Goal: Transaction & Acquisition: Purchase product/service

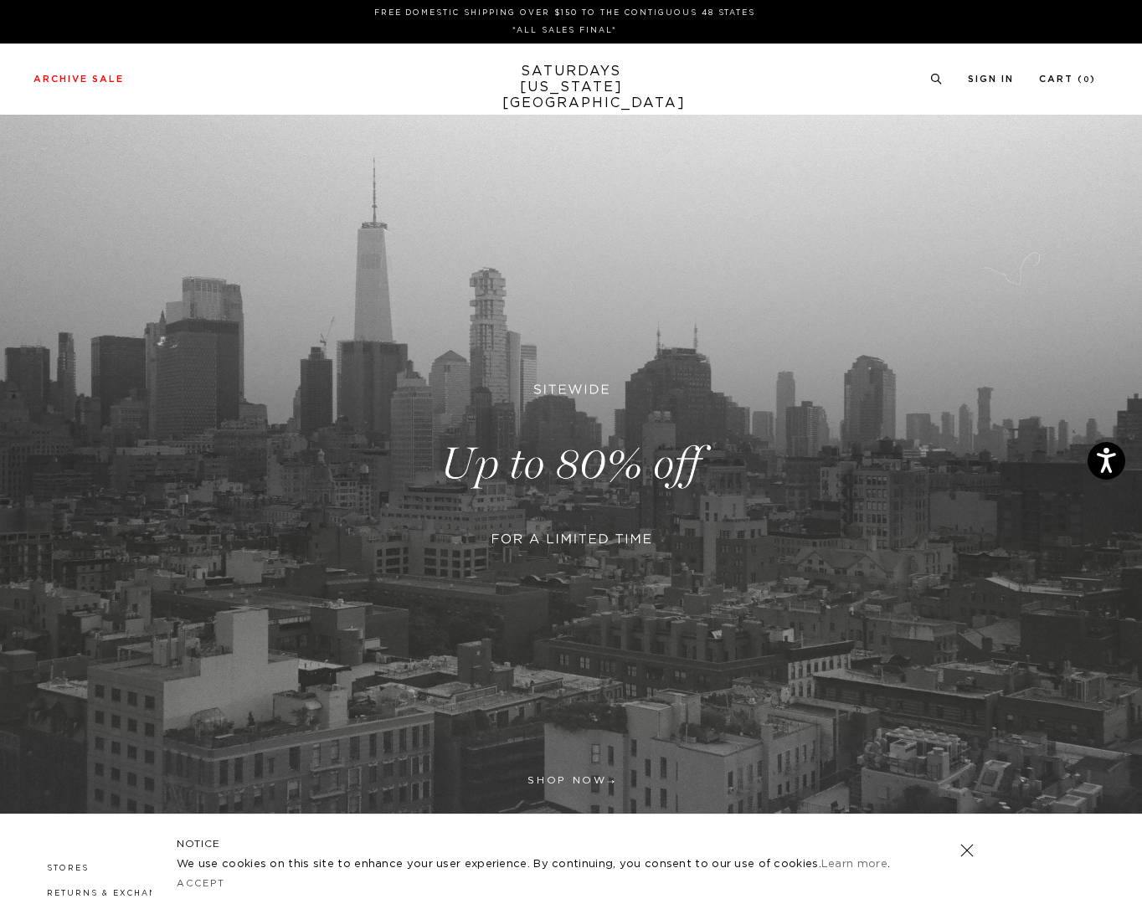
click at [562, 435] on link at bounding box center [571, 464] width 1142 height 699
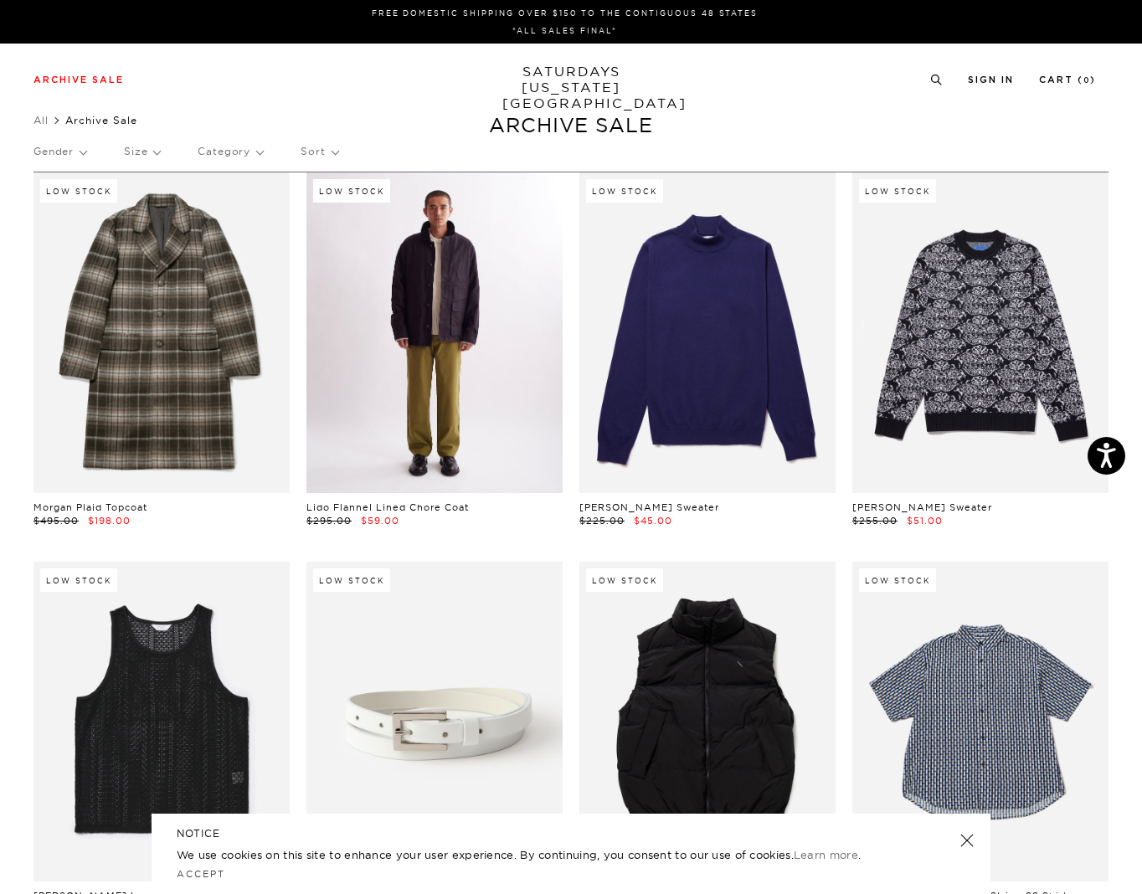
click at [405, 367] on link at bounding box center [434, 332] width 256 height 321
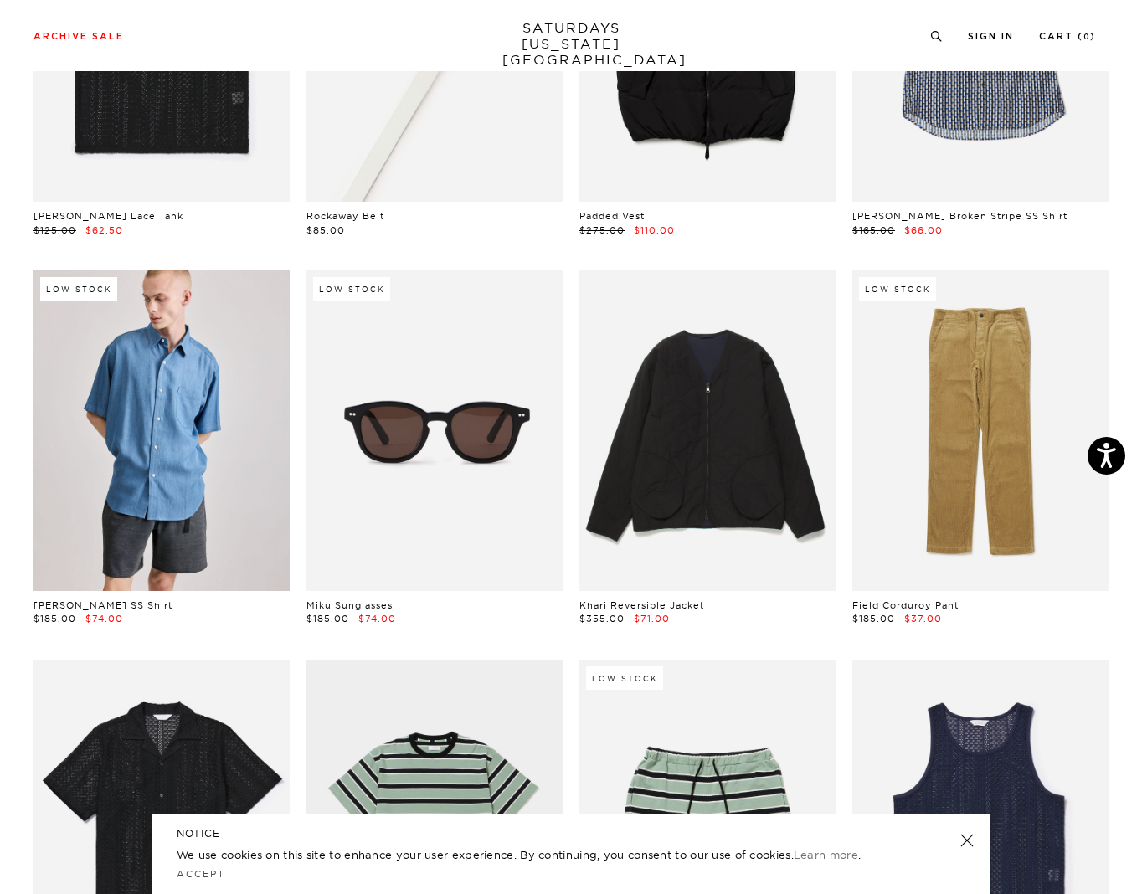
scroll to position [829, 0]
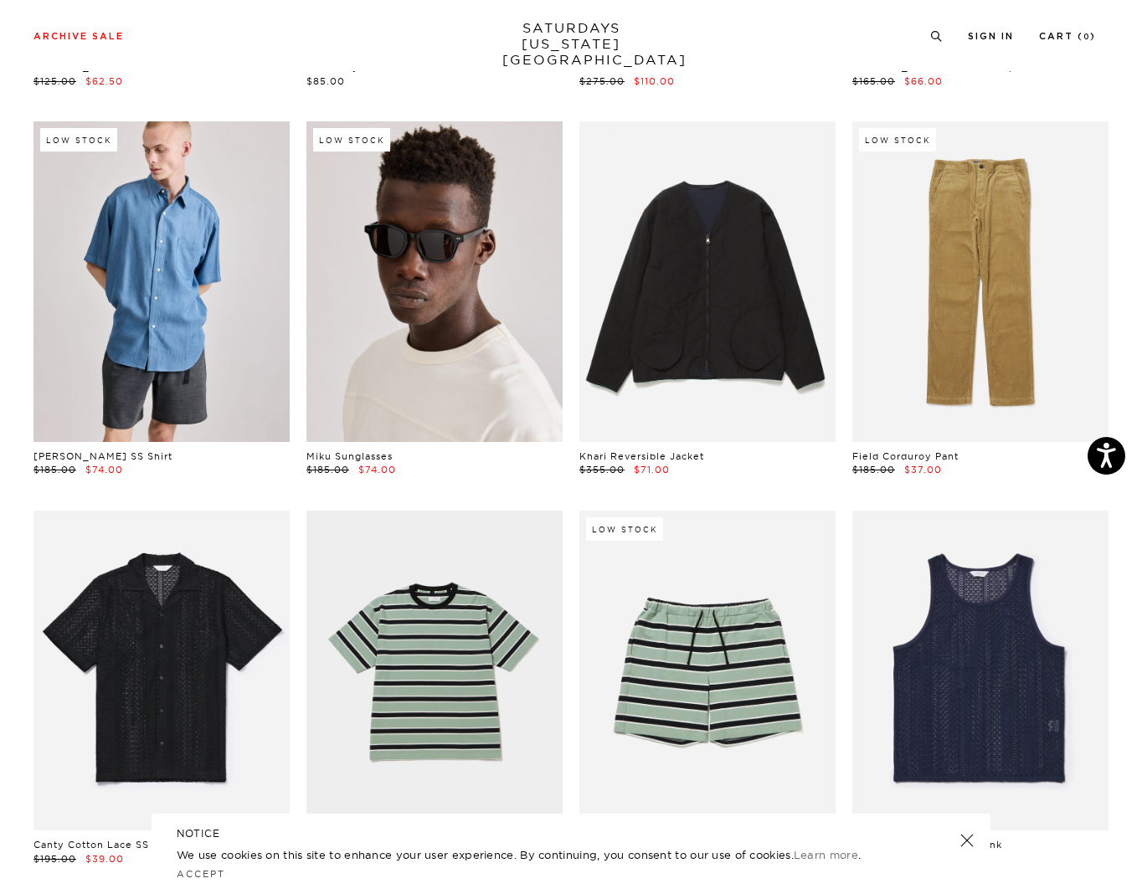
click at [509, 271] on link at bounding box center [434, 281] width 256 height 321
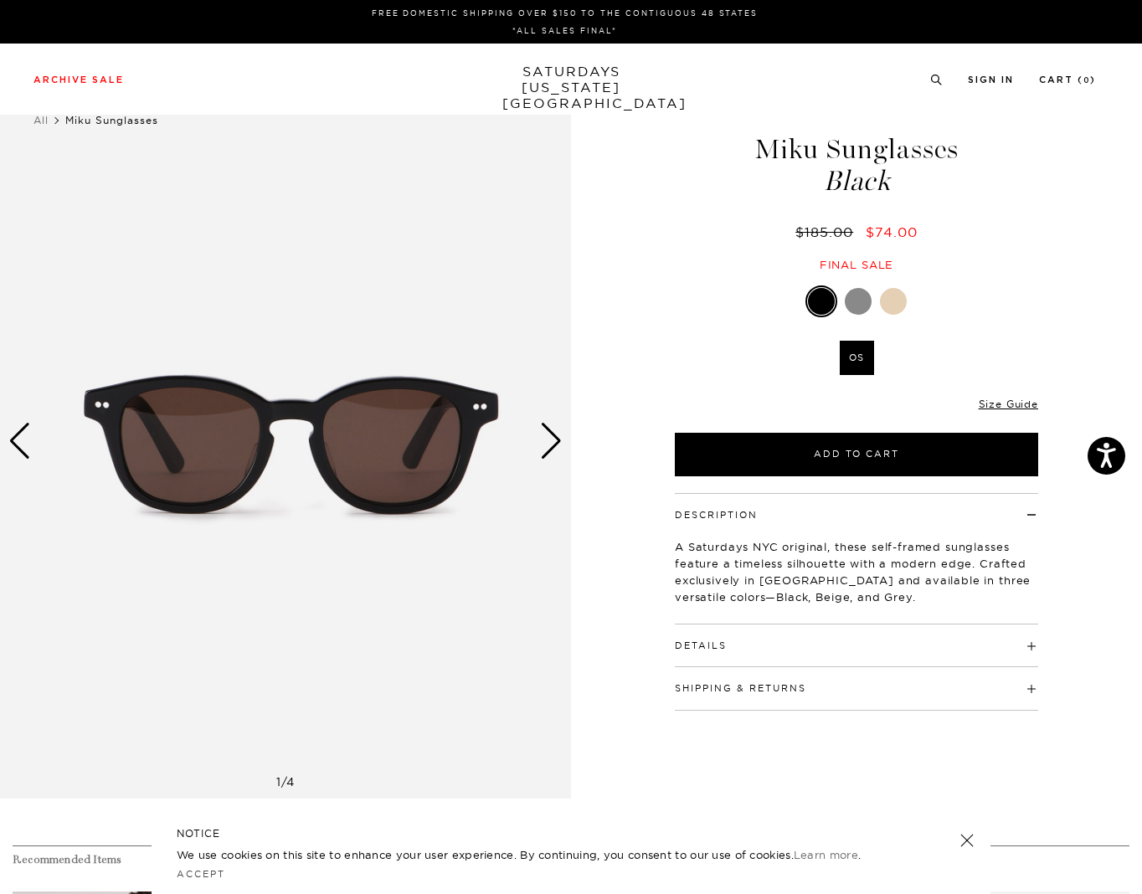
click at [856, 299] on div at bounding box center [857, 301] width 27 height 27
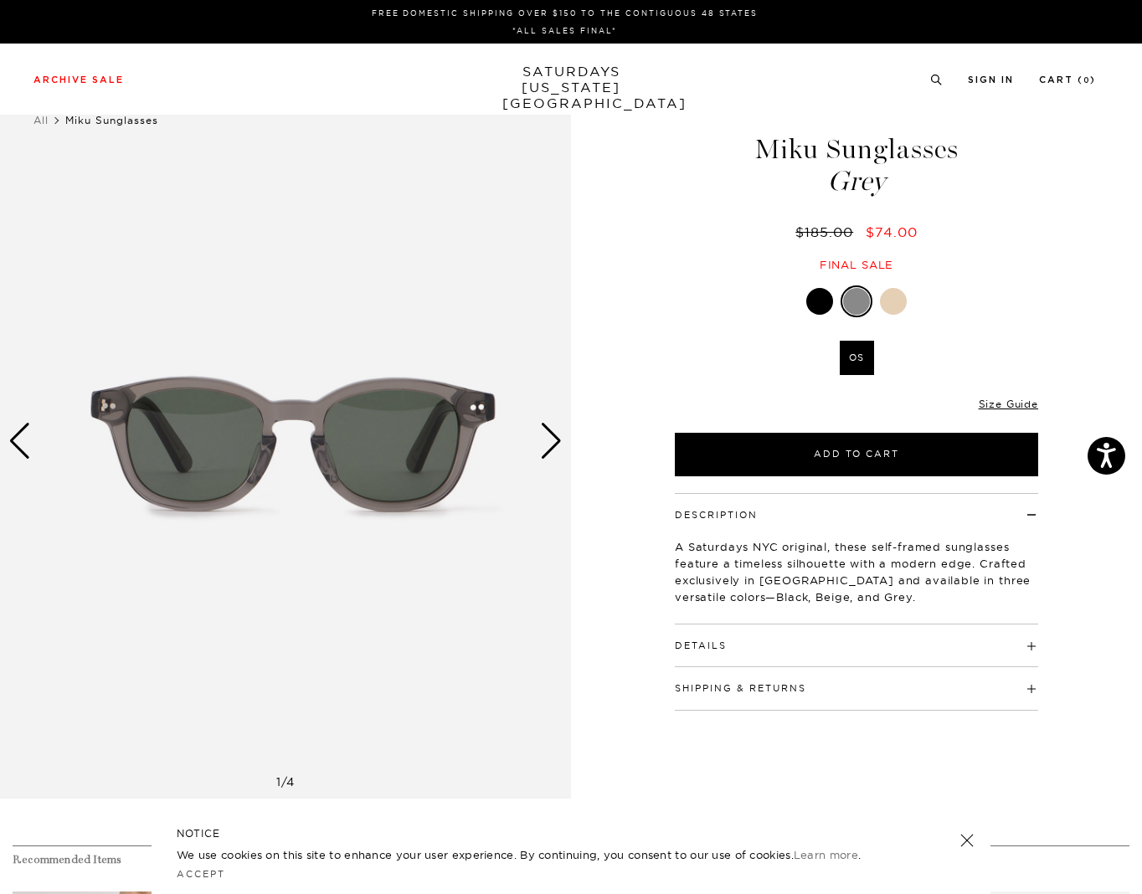
click at [546, 449] on div "Next slide" at bounding box center [551, 441] width 23 height 37
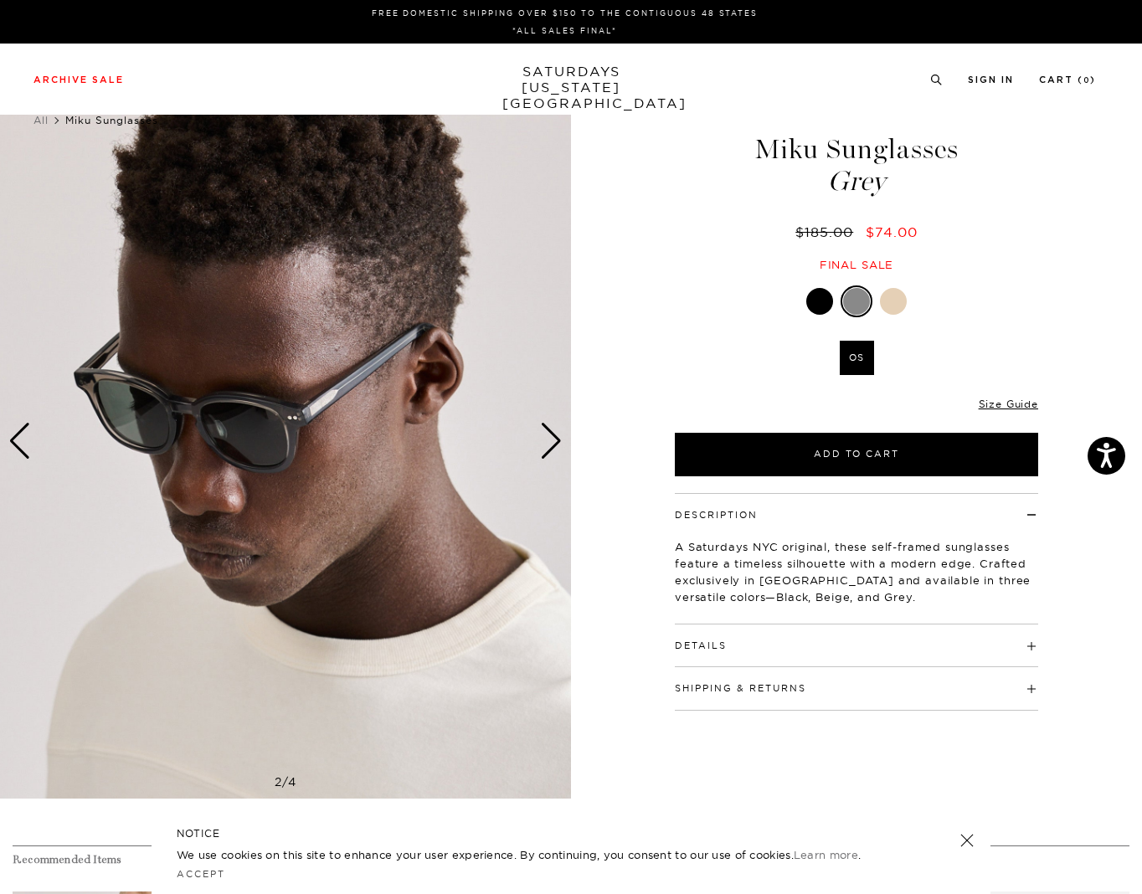
click at [546, 449] on div "Next slide" at bounding box center [551, 441] width 23 height 37
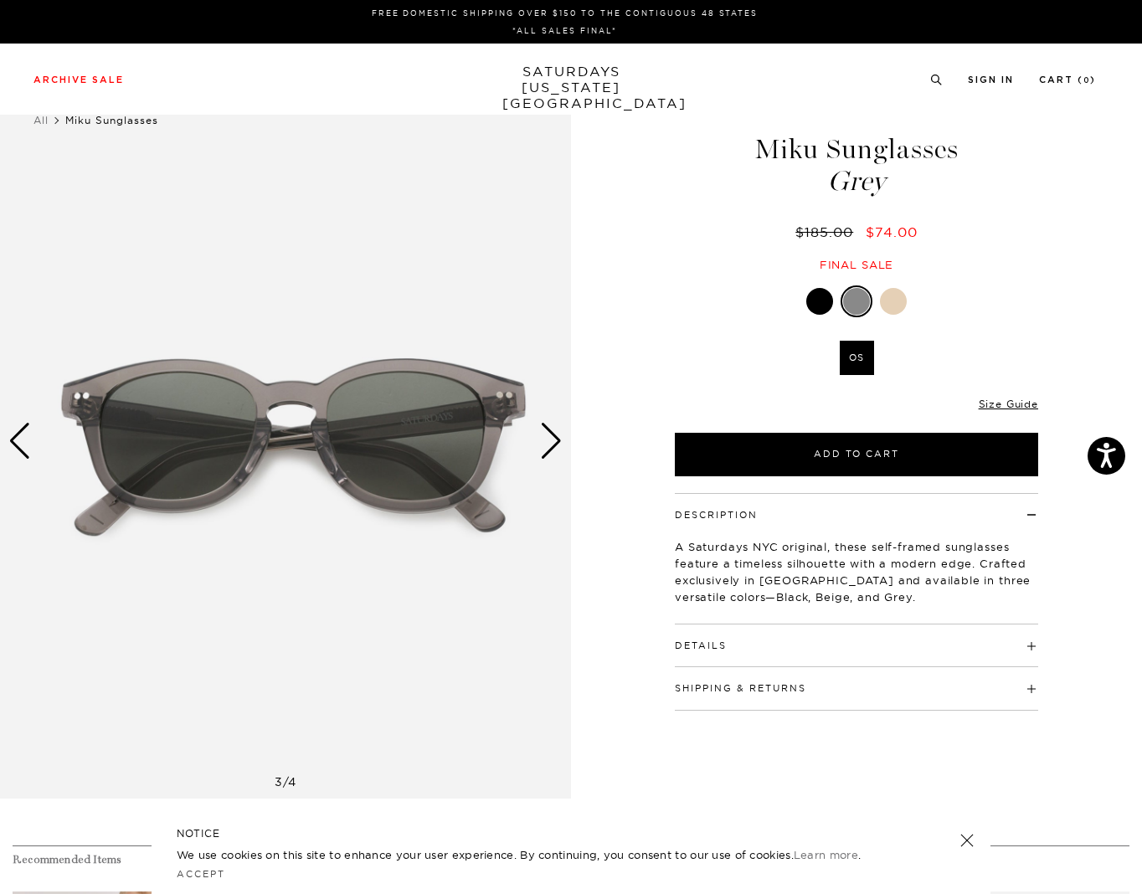
click at [546, 449] on div "Next slide" at bounding box center [551, 441] width 23 height 37
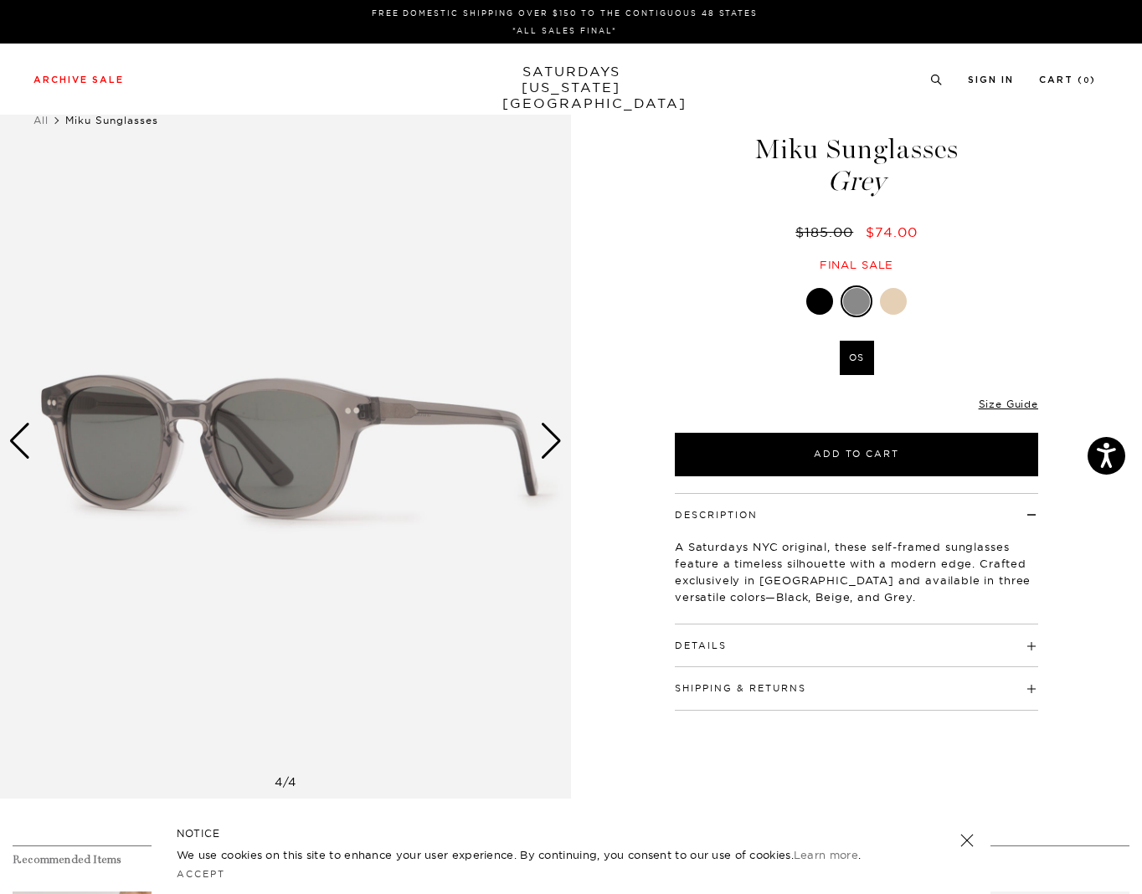
click at [546, 449] on div "Next slide" at bounding box center [551, 441] width 23 height 37
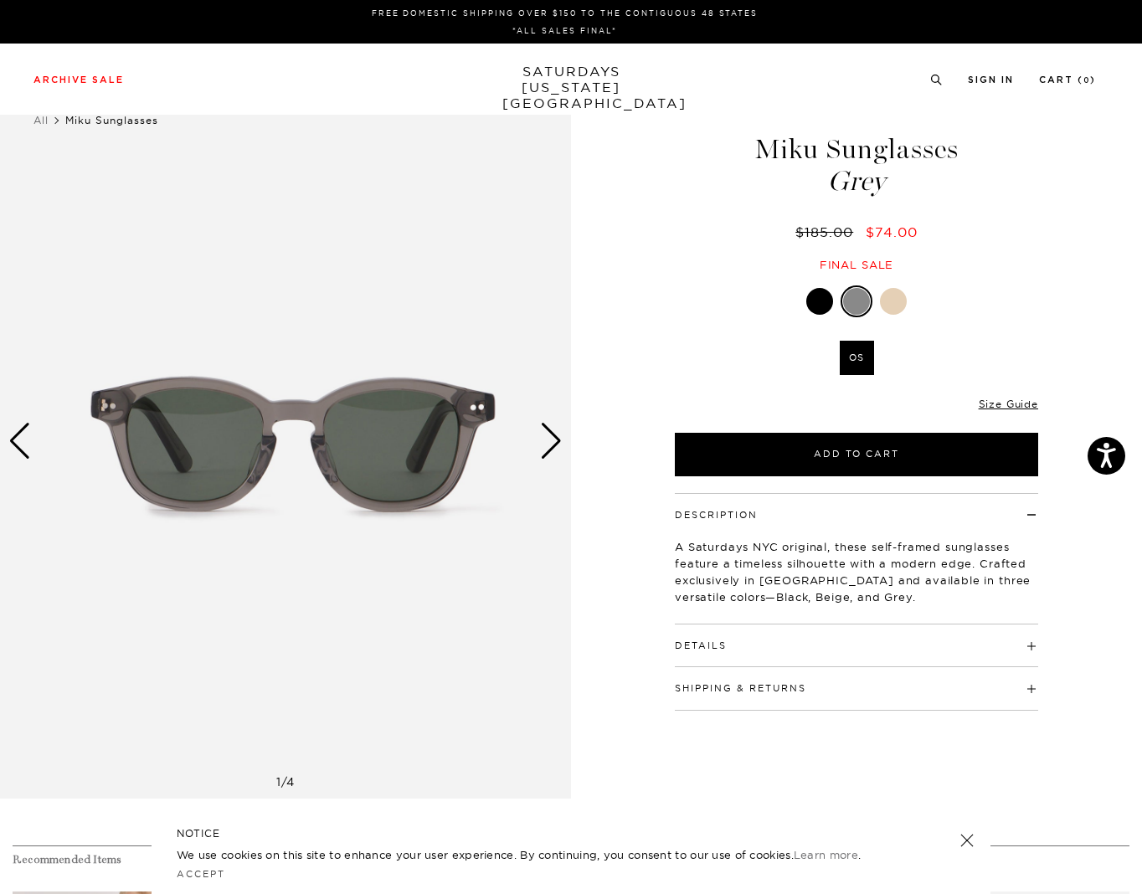
click at [546, 449] on div "Next slide" at bounding box center [551, 441] width 23 height 37
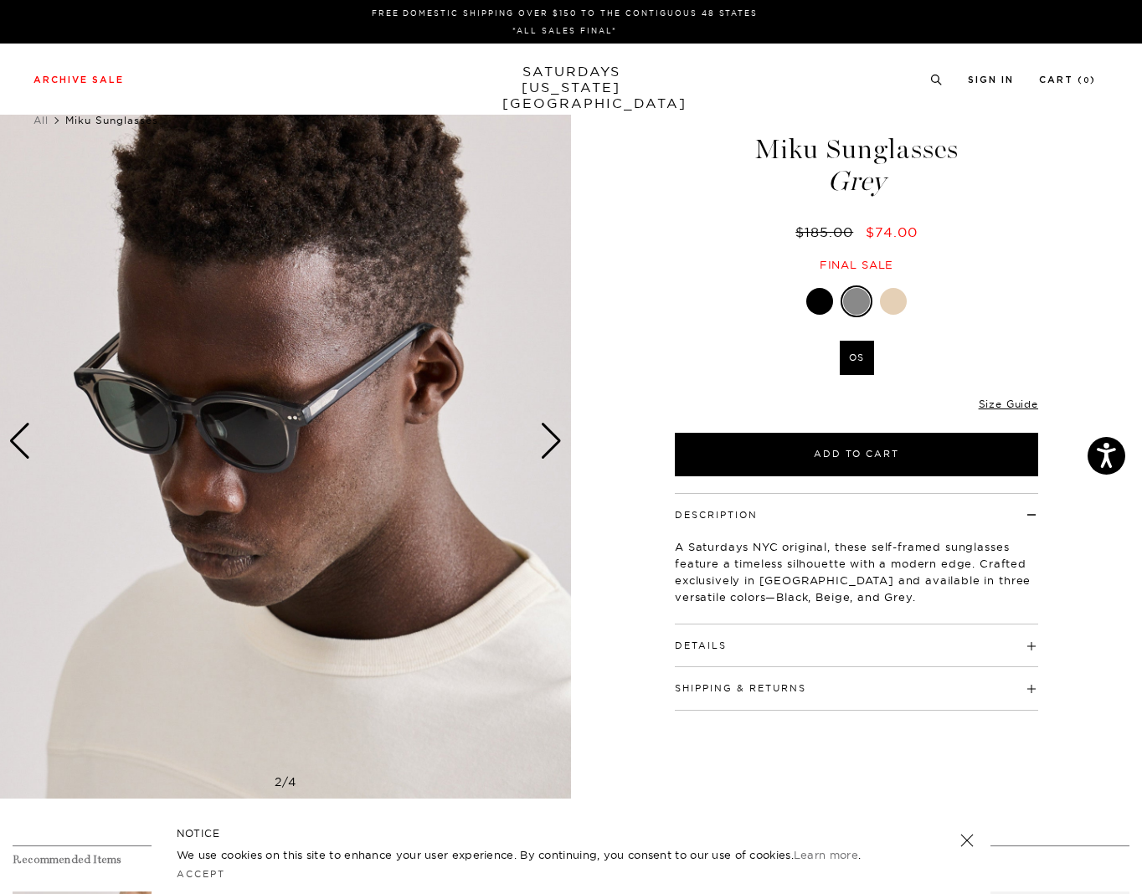
click at [546, 449] on div "Next slide" at bounding box center [551, 441] width 23 height 37
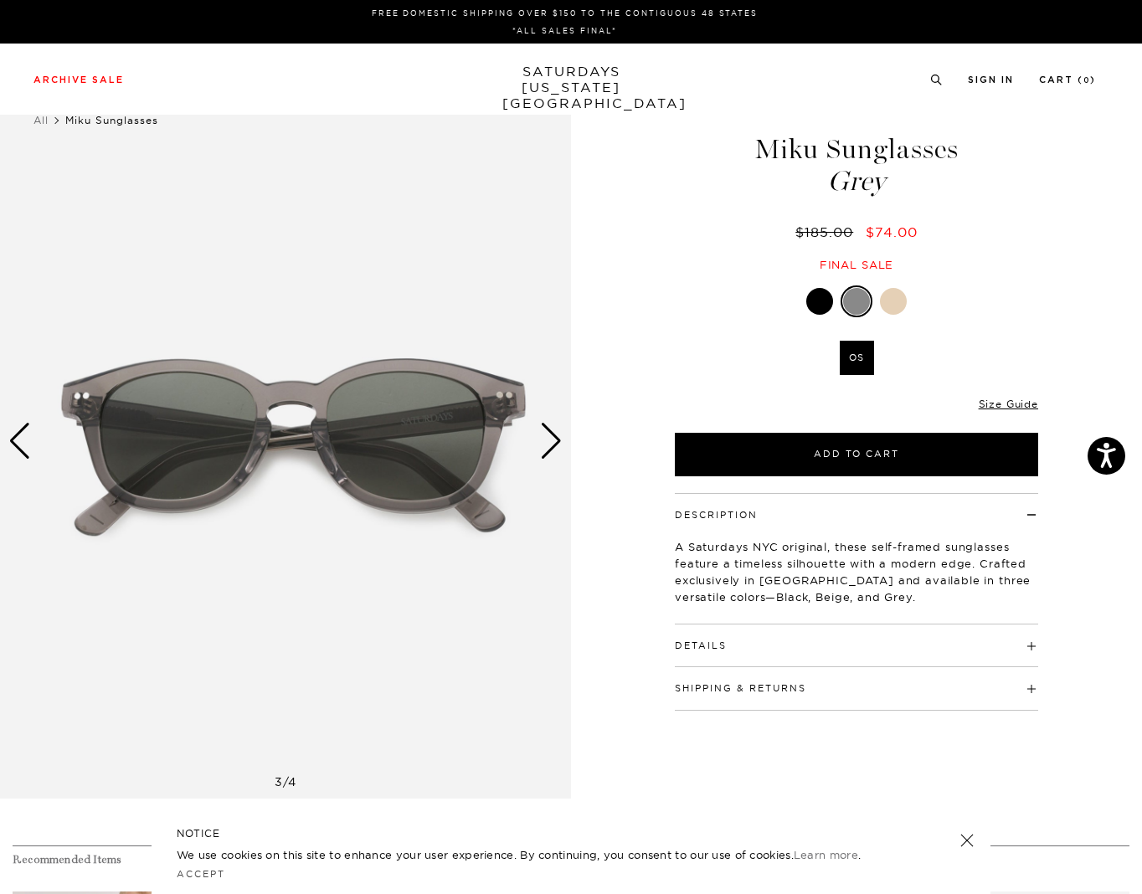
drag, startPoint x: 746, startPoint y: 148, endPoint x: 988, endPoint y: 161, distance: 243.0
click at [988, 161] on h1 "Miku Sunglasses Grey" at bounding box center [856, 165] width 368 height 59
copy h1 "Miku Sunglasses"
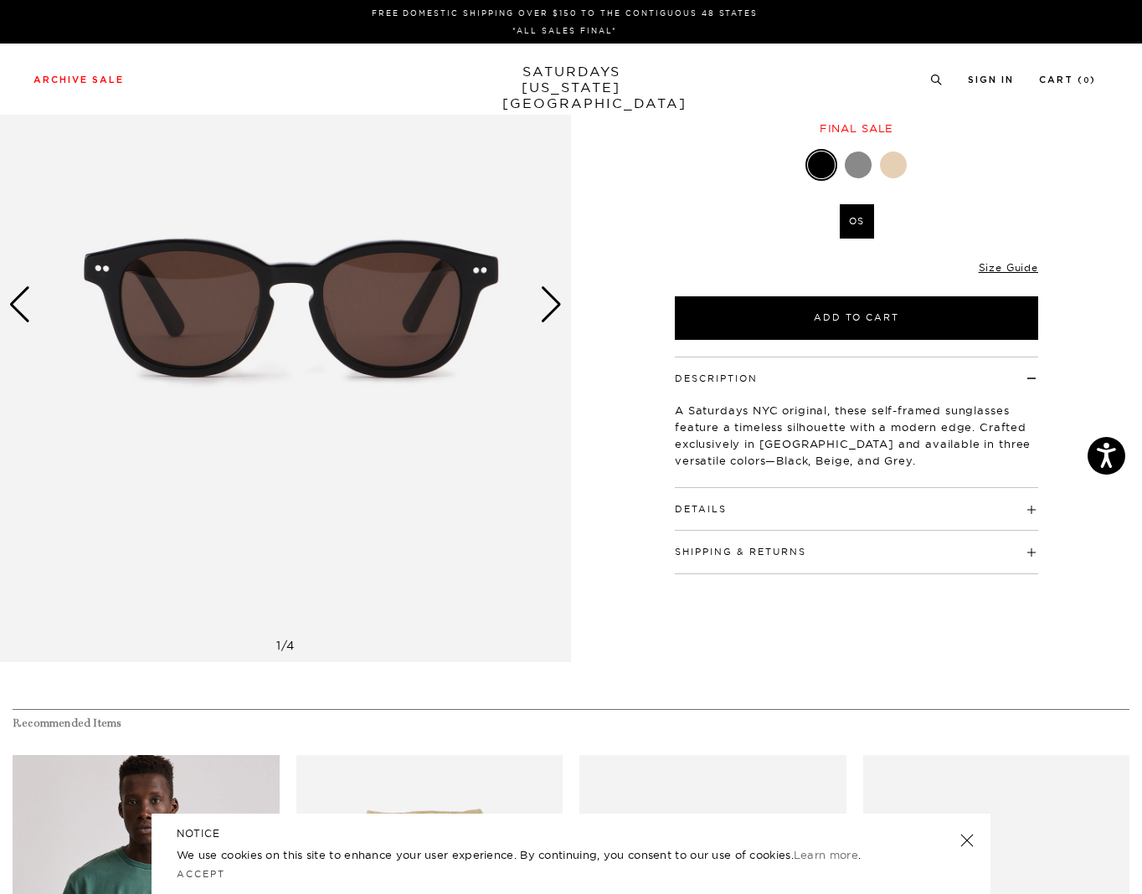
scroll to position [141, 0]
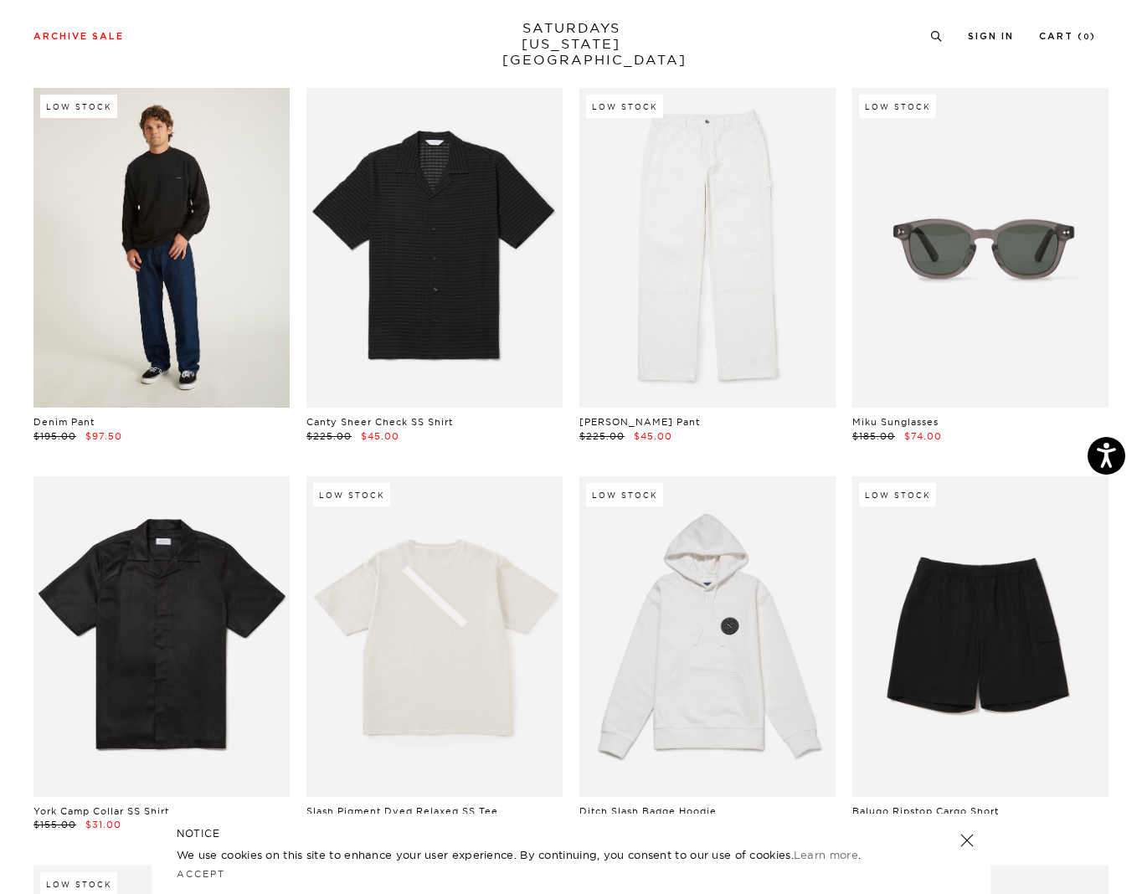
scroll to position [2029, 3]
click at [247, 206] on link at bounding box center [161, 248] width 256 height 321
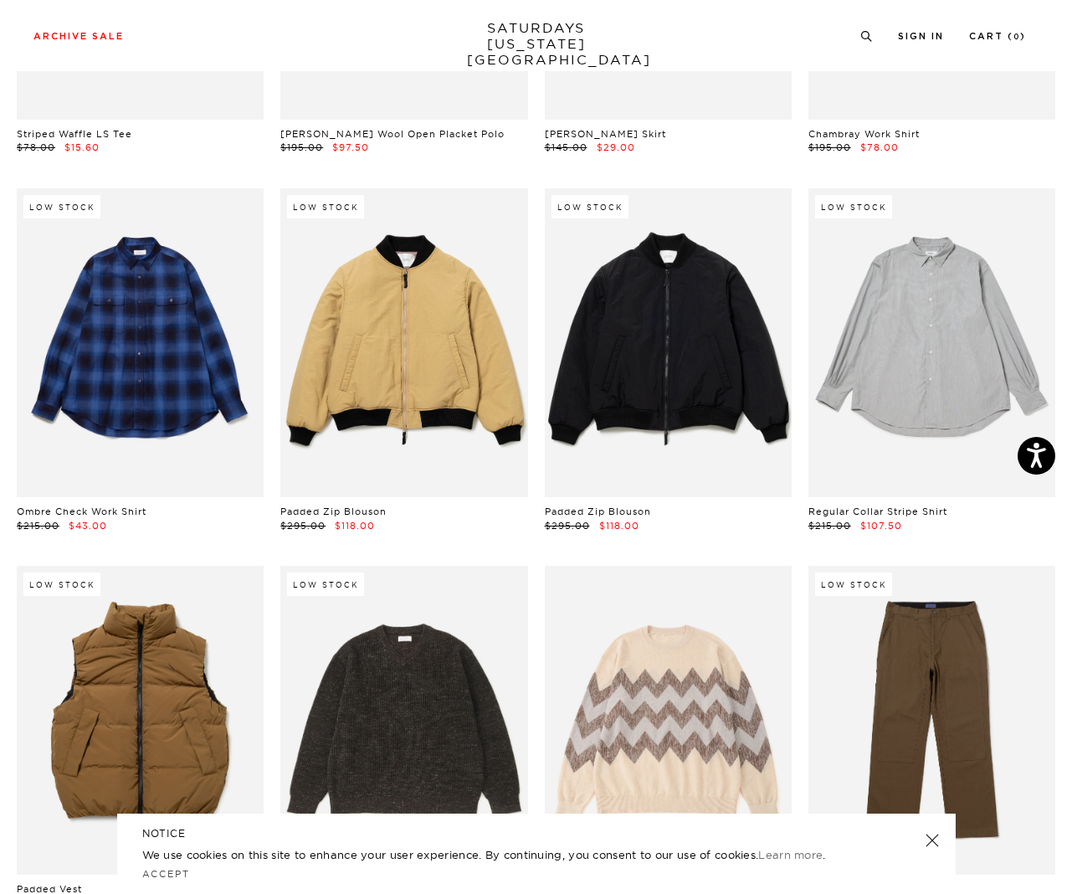
scroll to position [19805, 0]
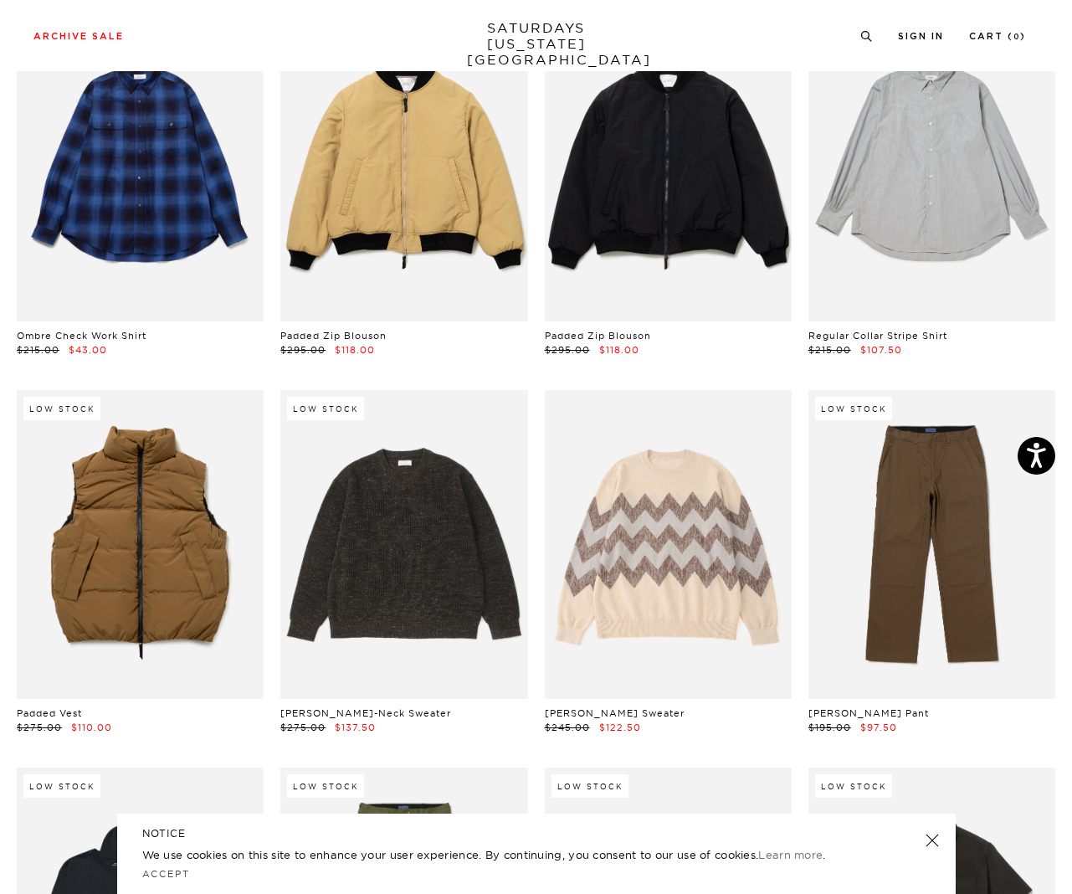
click at [930, 837] on link at bounding box center [931, 840] width 23 height 23
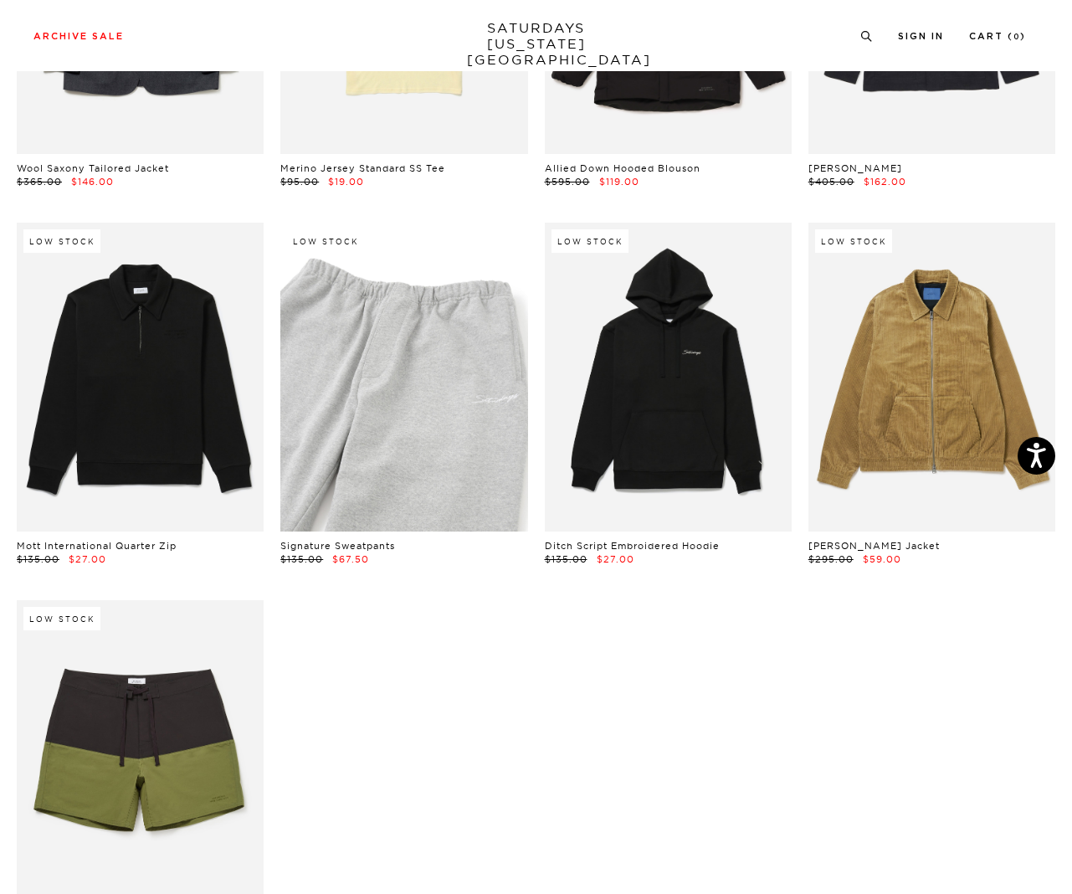
scroll to position [21570, 1]
